Goal: Complete application form

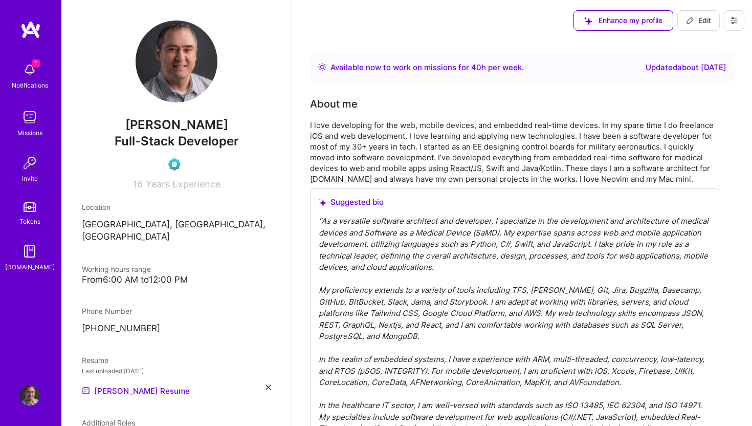
click at [25, 71] on img at bounding box center [29, 69] width 20 height 20
